Goal: Information Seeking & Learning: Check status

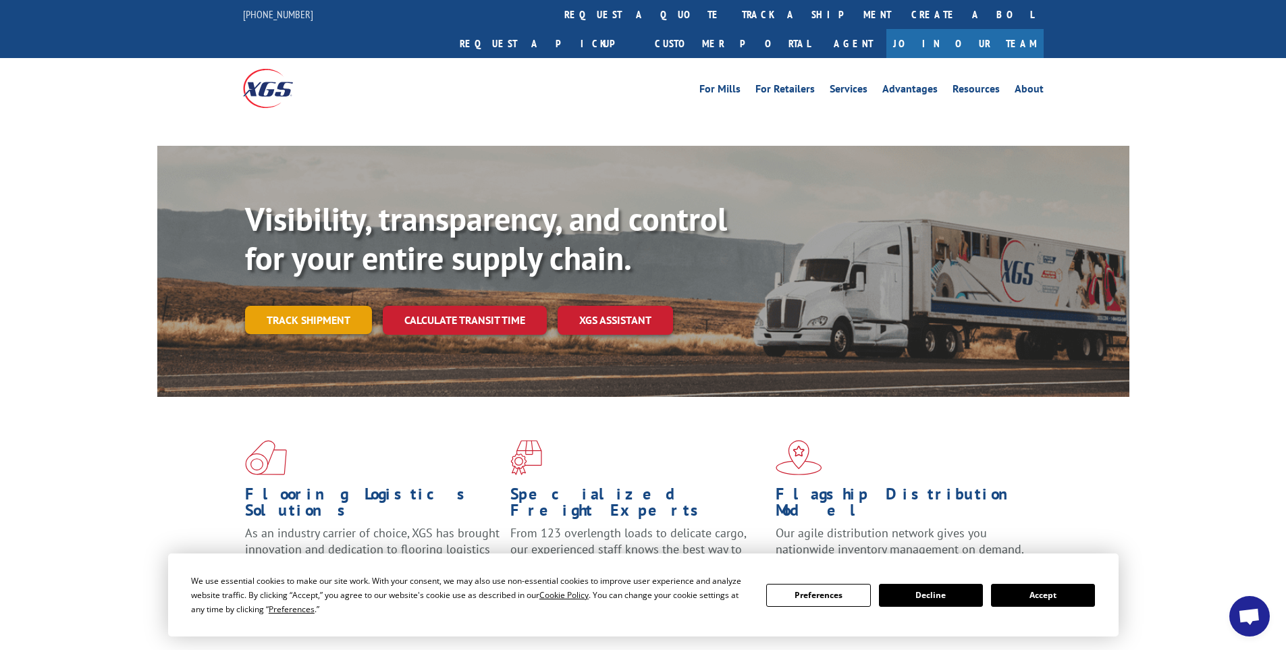
click at [309, 306] on link "Track shipment" at bounding box center [308, 320] width 127 height 28
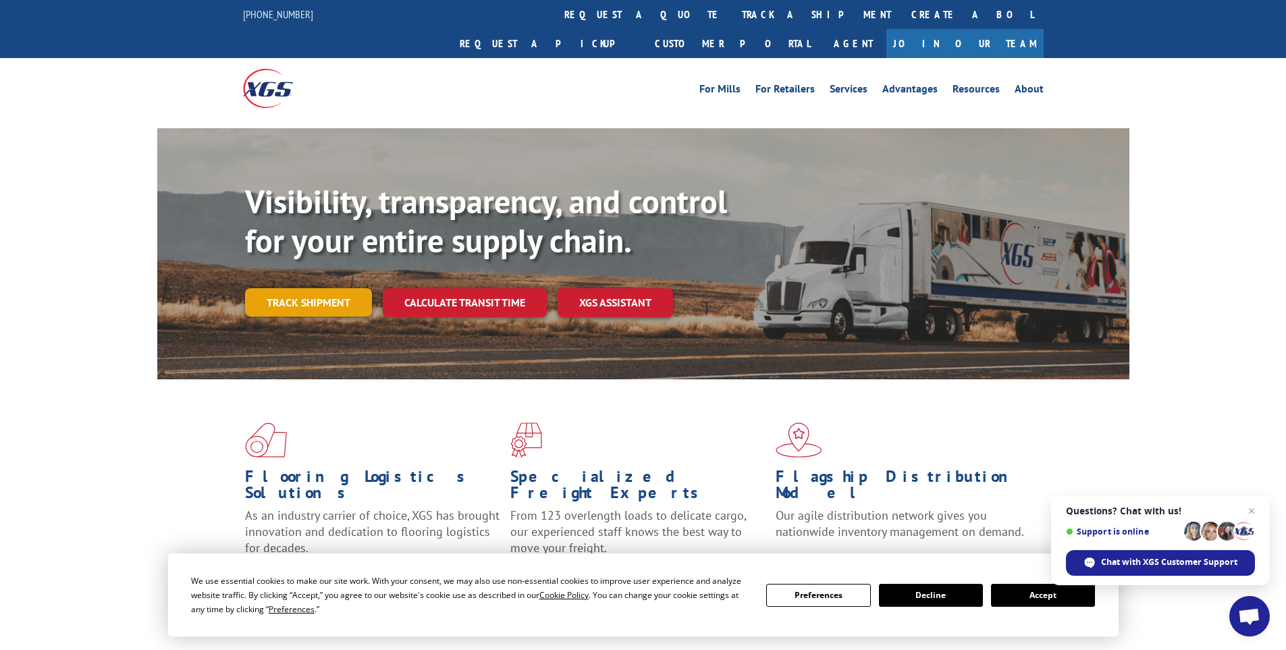
click at [309, 288] on link "Track shipment" at bounding box center [308, 302] width 127 height 28
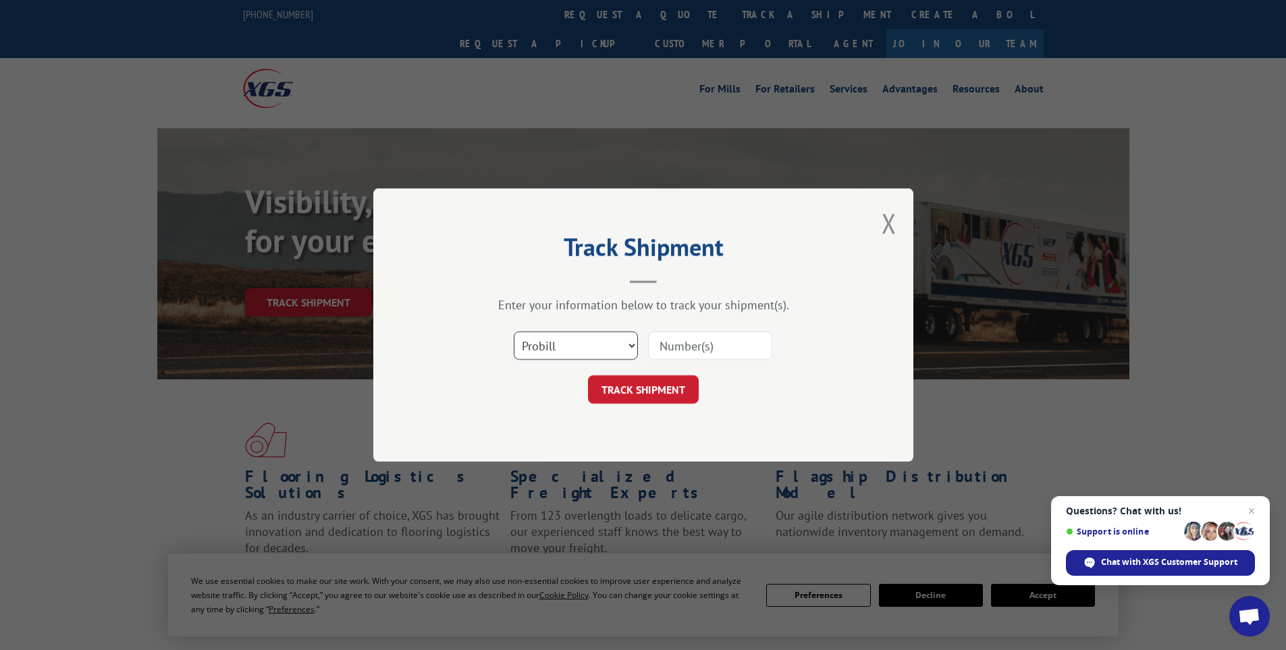
click at [635, 346] on select "Select category... Probill BOL PO" at bounding box center [576, 345] width 124 height 28
select select "bol"
click at [514, 331] on select "Select category... Probill BOL PO" at bounding box center [576, 345] width 124 height 28
click at [705, 350] on input at bounding box center [710, 345] width 124 height 28
type input "5196377"
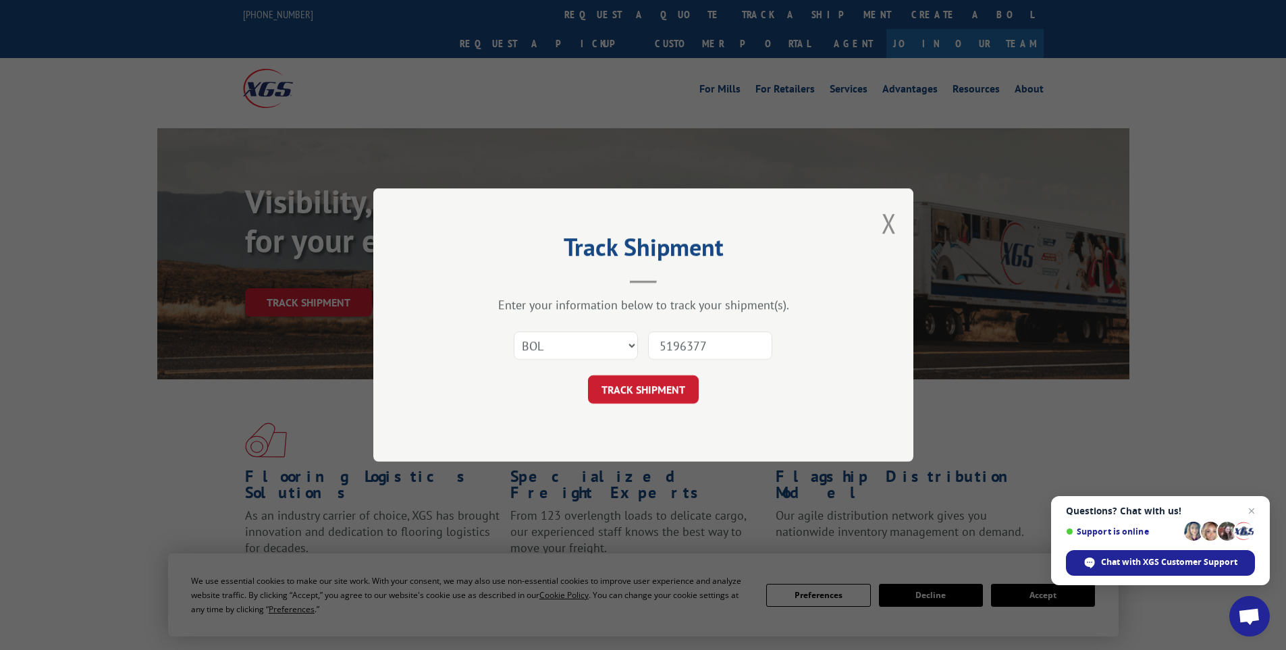
click at [588, 375] on button "TRACK SHIPMENT" at bounding box center [643, 389] width 111 height 28
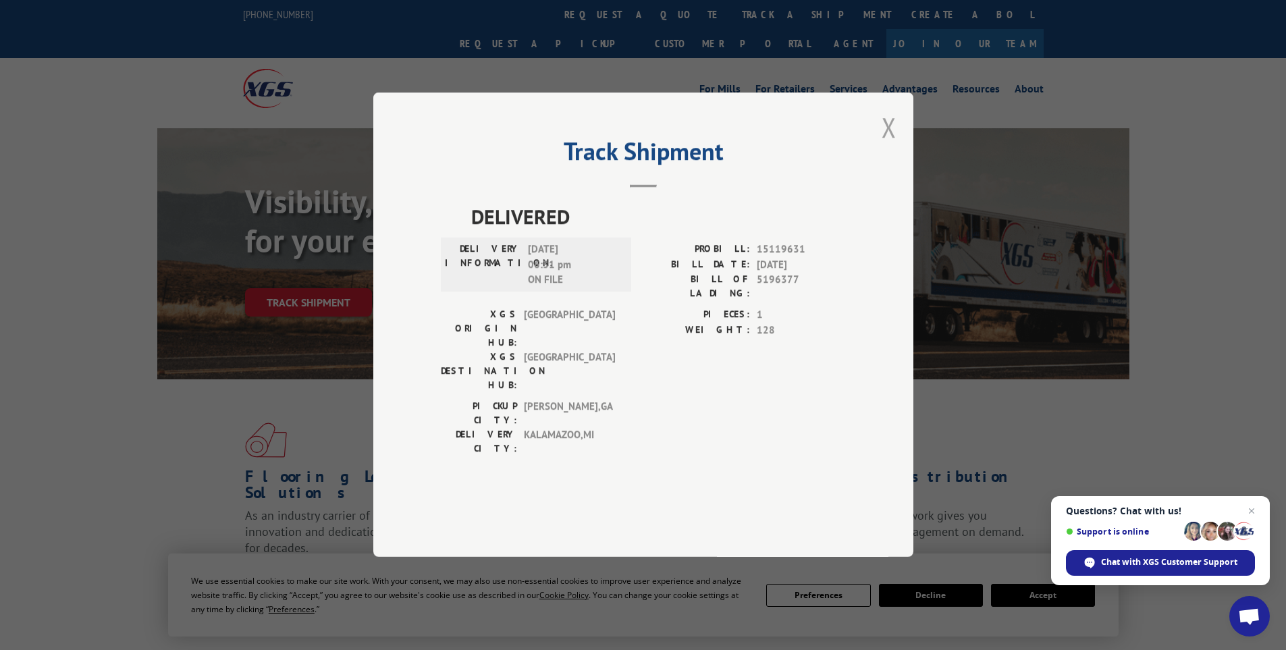
click at [895, 145] on button "Close modal" at bounding box center [889, 127] width 15 height 36
